Goal: Transaction & Acquisition: Book appointment/travel/reservation

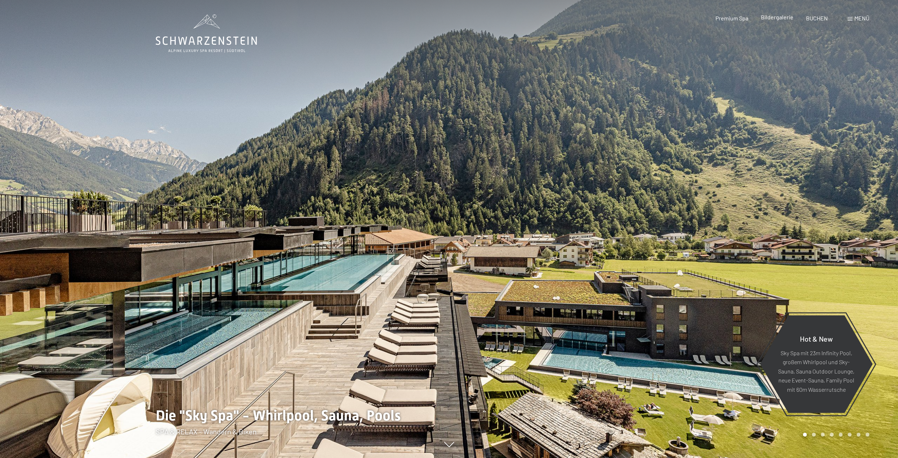
click at [781, 19] on span "Bildergalerie" at bounding box center [777, 17] width 33 height 7
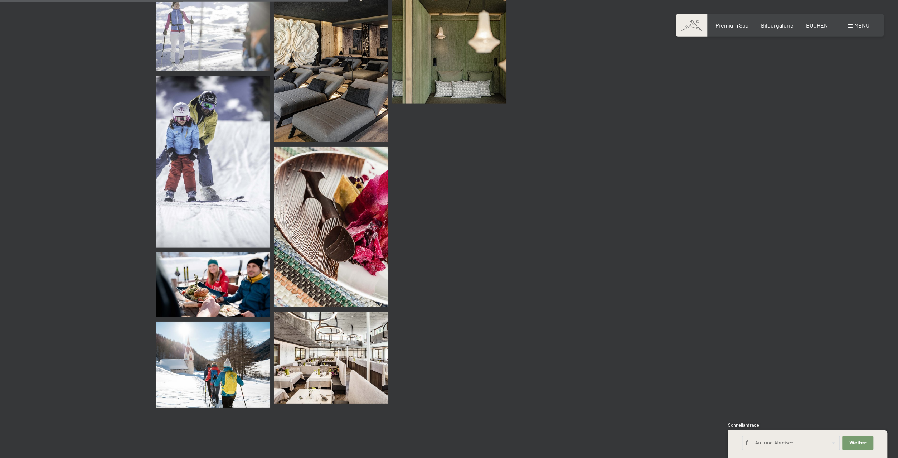
scroll to position [3462, 0]
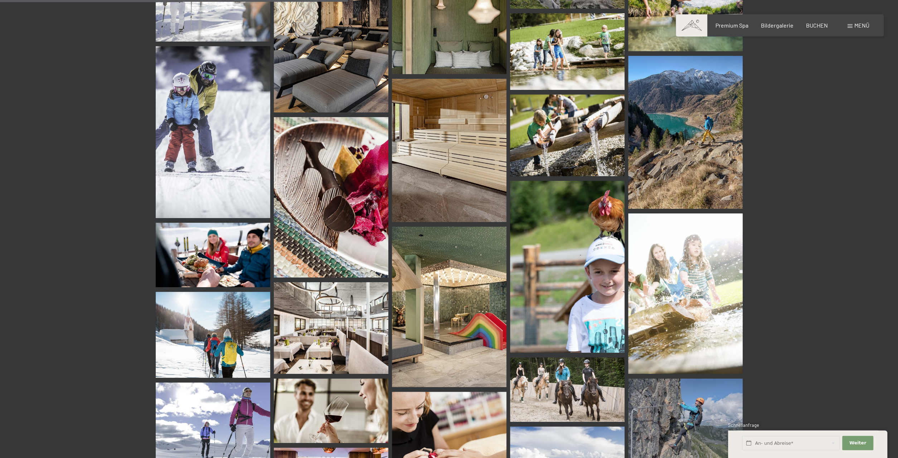
click at [861, 27] on span "Menü" at bounding box center [861, 25] width 15 height 7
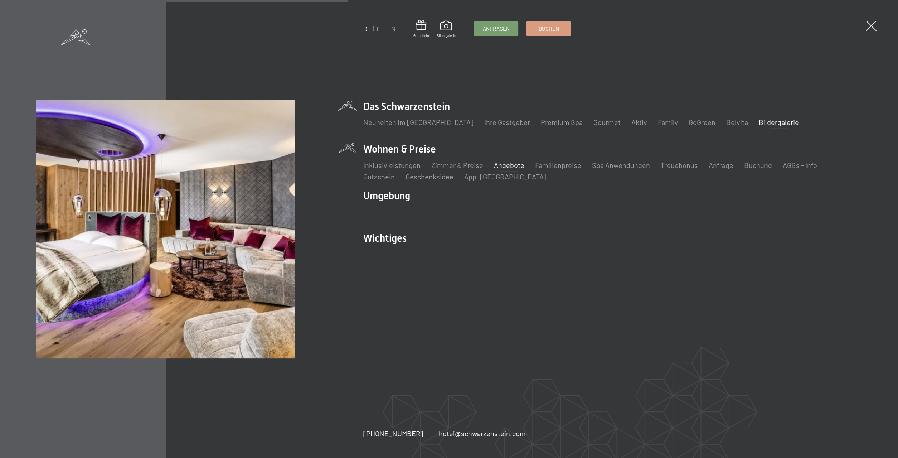
click at [506, 165] on link "Angebote" at bounding box center [509, 165] width 30 height 9
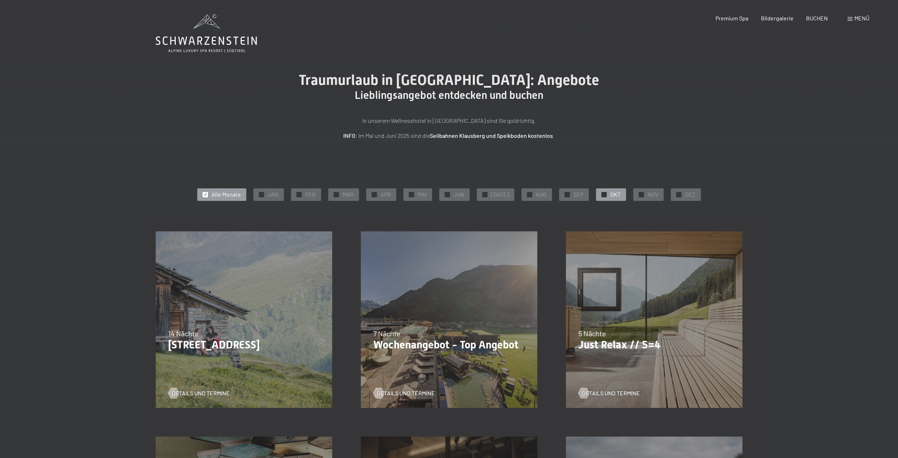
click at [611, 196] on span "OKT" at bounding box center [615, 194] width 10 height 8
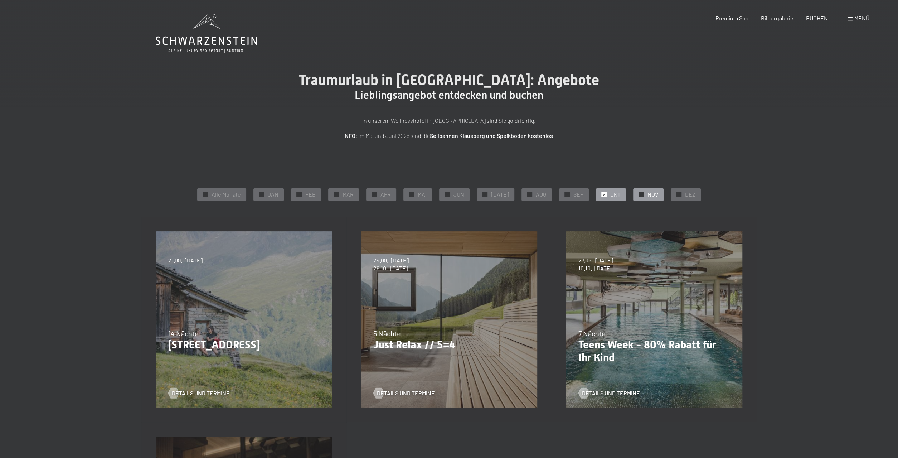
click at [648, 193] on span "NOV" at bounding box center [652, 194] width 11 height 8
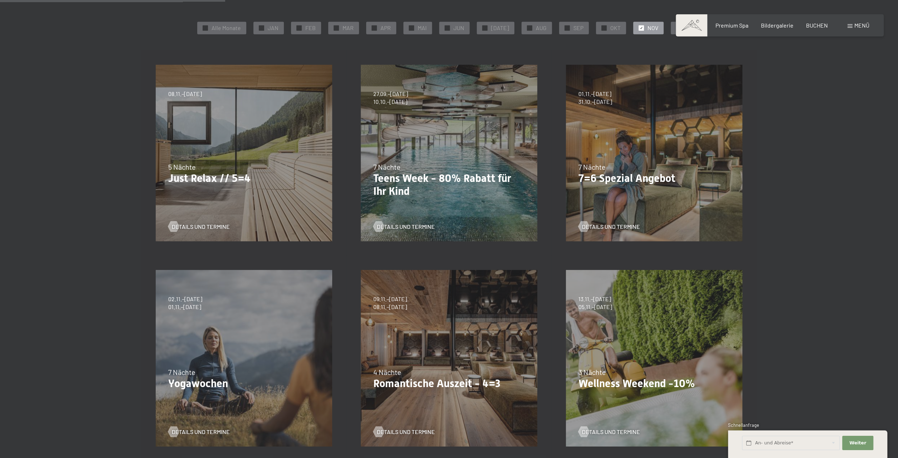
scroll to position [223, 0]
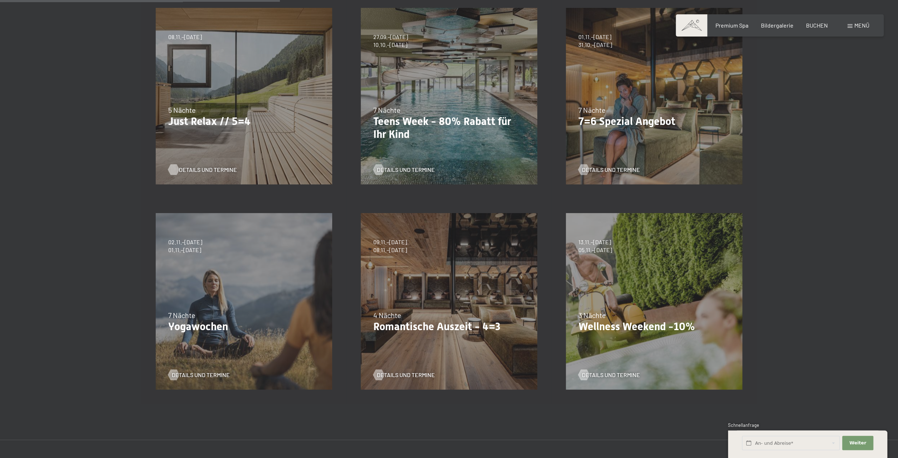
click at [206, 170] on span "Details und Termine" at bounding box center [208, 170] width 58 height 8
